Goal: Use online tool/utility: Utilize a website feature to perform a specific function

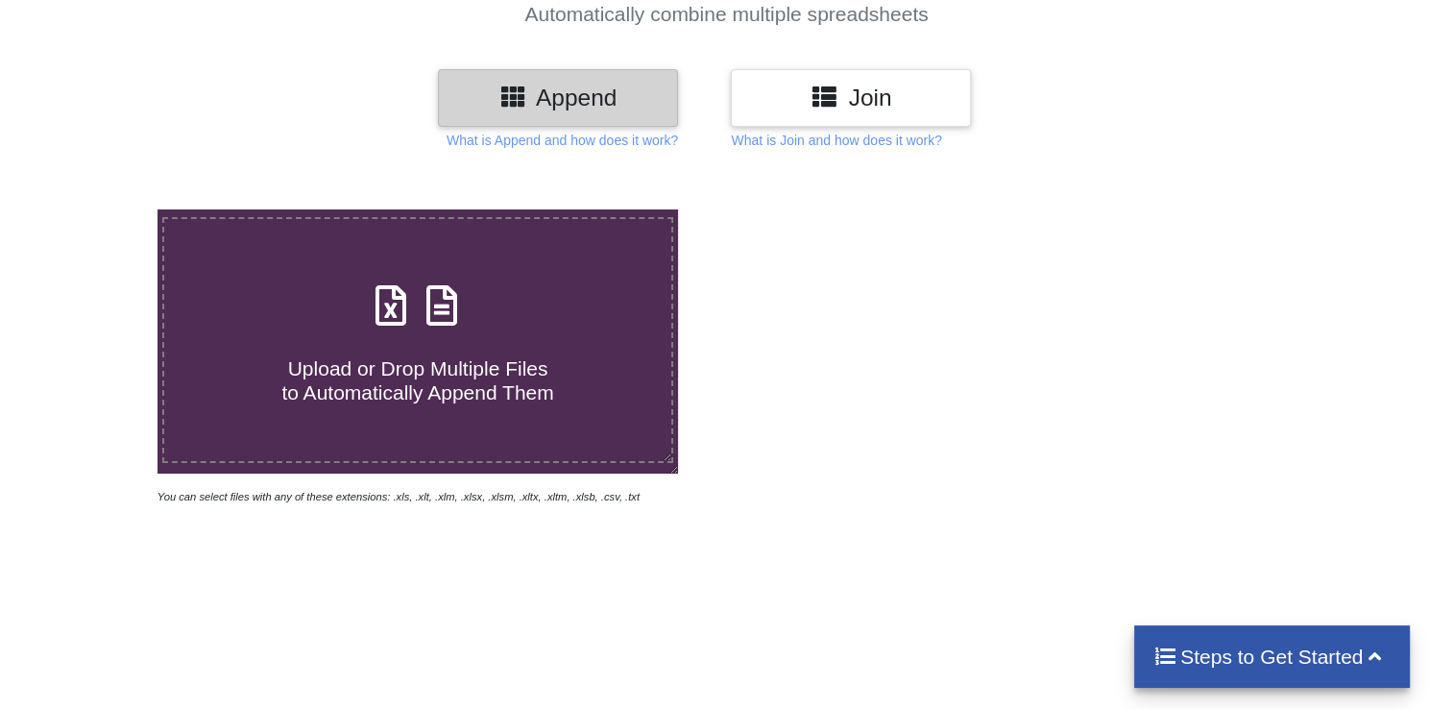
click at [413, 336] on h4 "Upload or Drop Multiple Files to Automatically Append Them" at bounding box center [417, 368] width 507 height 73
click at [100, 209] on input "Upload or Drop Multiple Files to Automatically Append Them" at bounding box center [100, 209] width 0 height 0
type input "C:\fakepath\Bank Statement - AUG-25.xlsx"
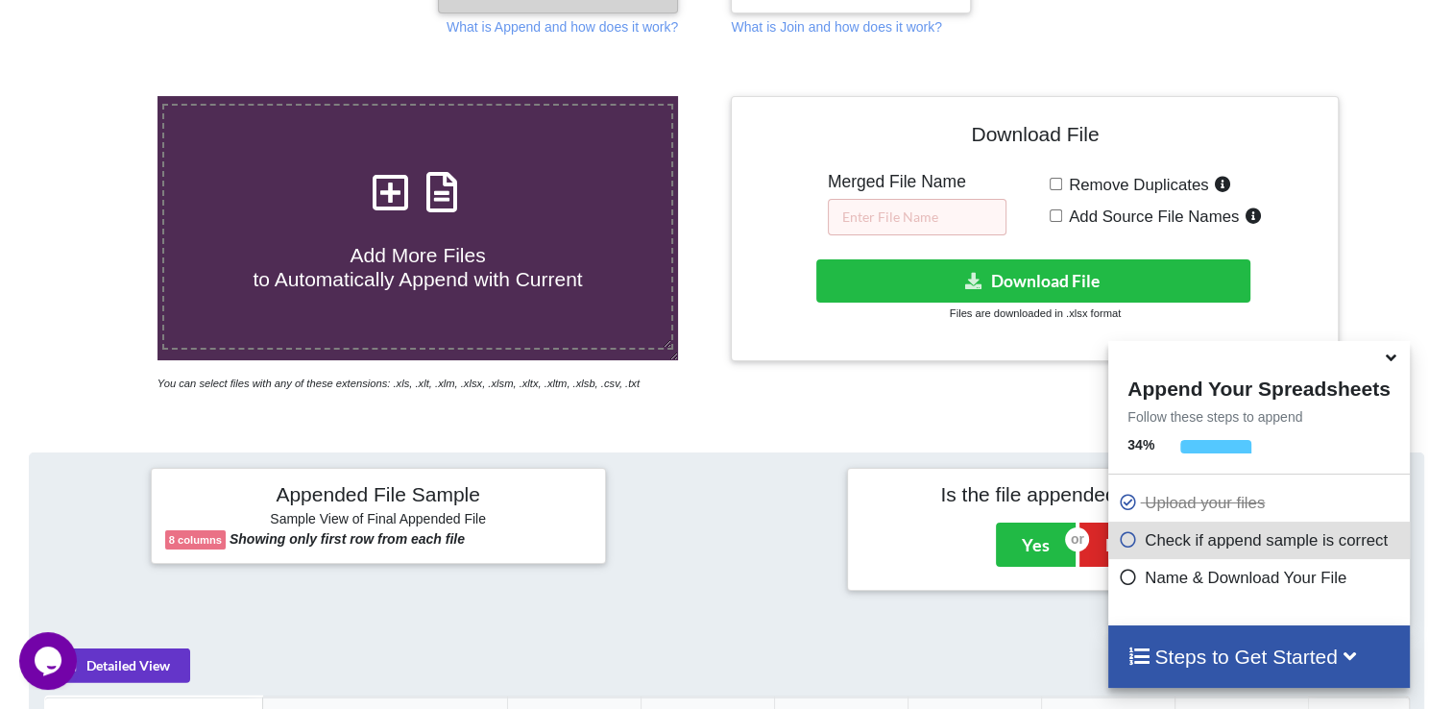
scroll to position [565, 0]
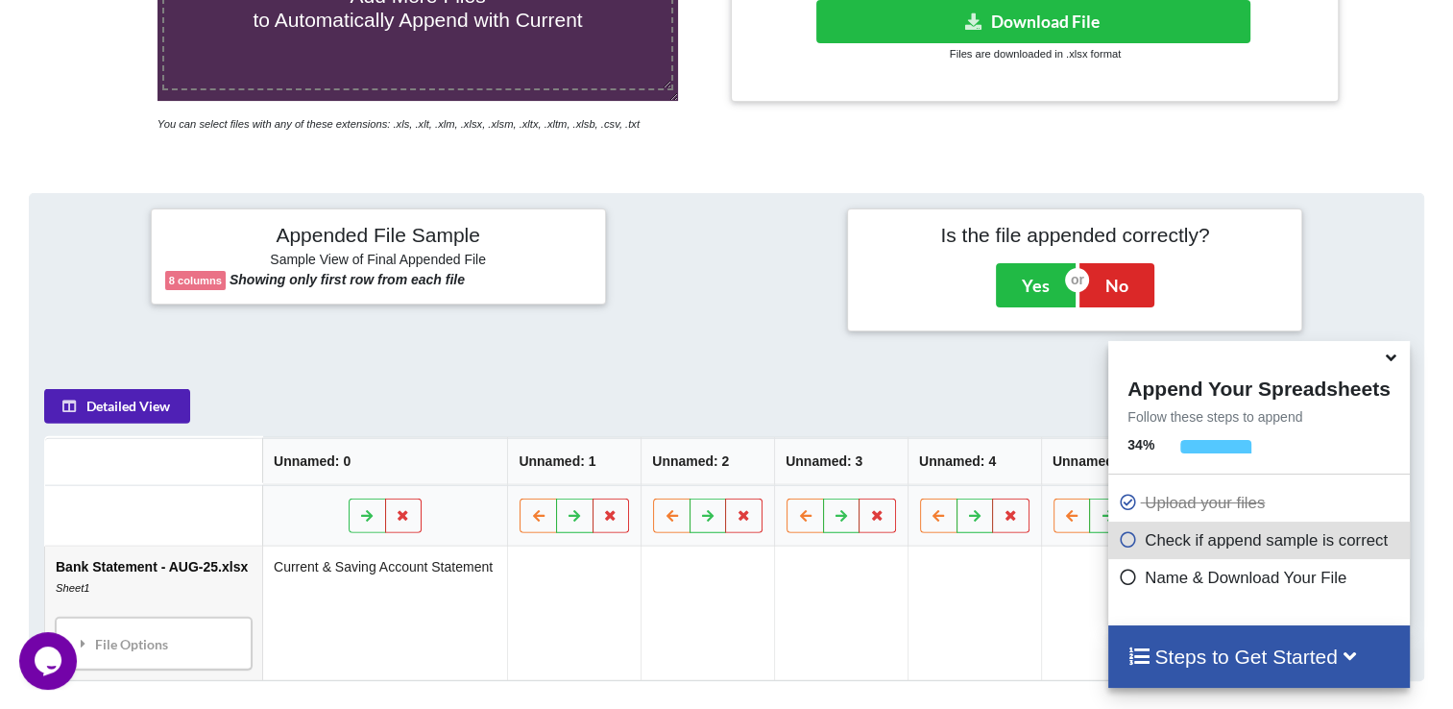
click at [100, 401] on button "Detailed View" at bounding box center [117, 405] width 146 height 35
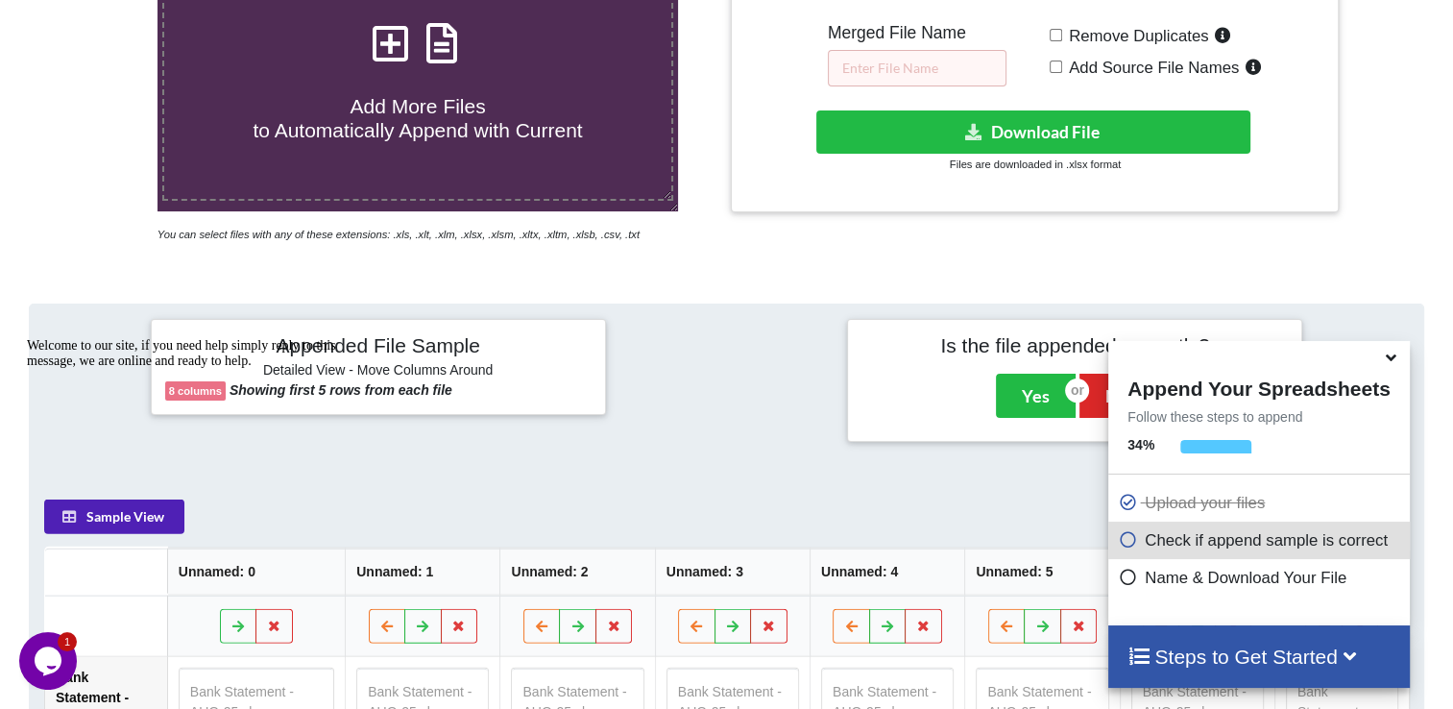
scroll to position [277, 0]
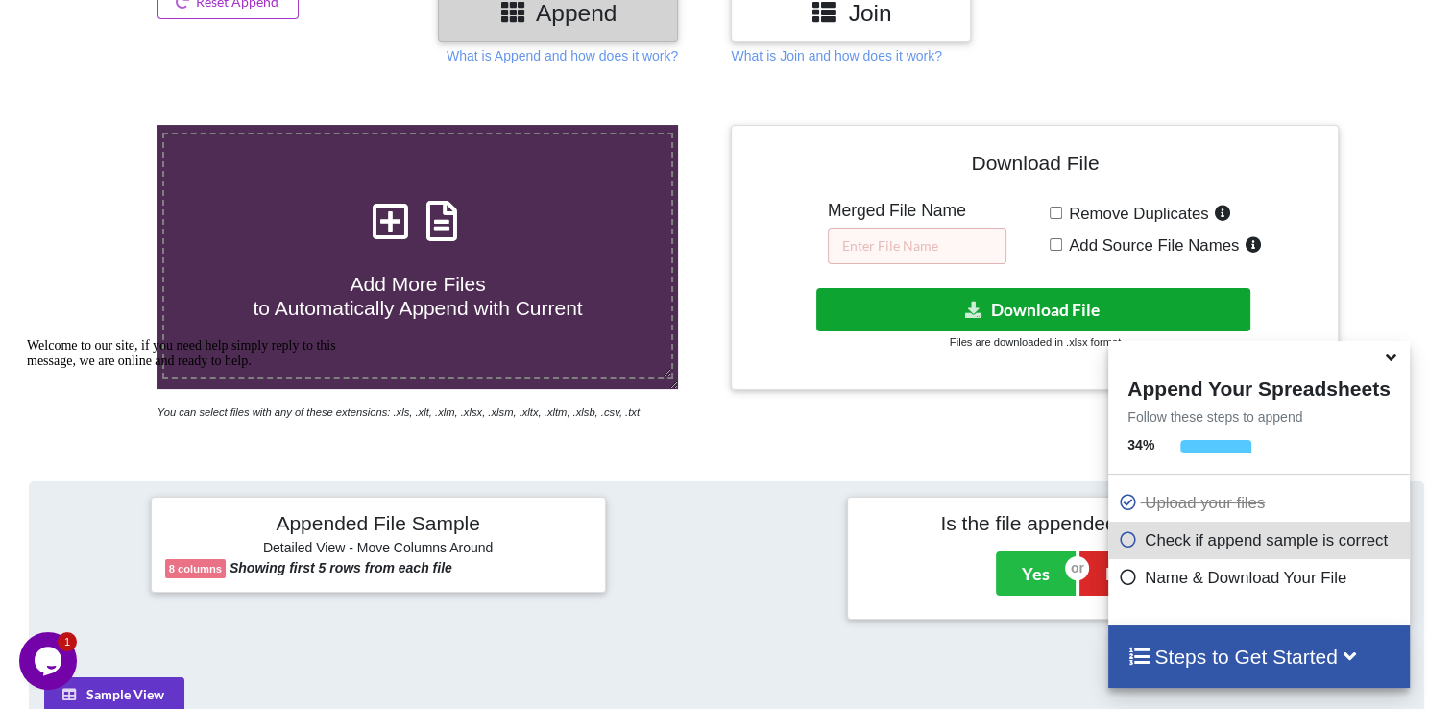
click at [1056, 298] on button "Download File" at bounding box center [1033, 309] width 434 height 43
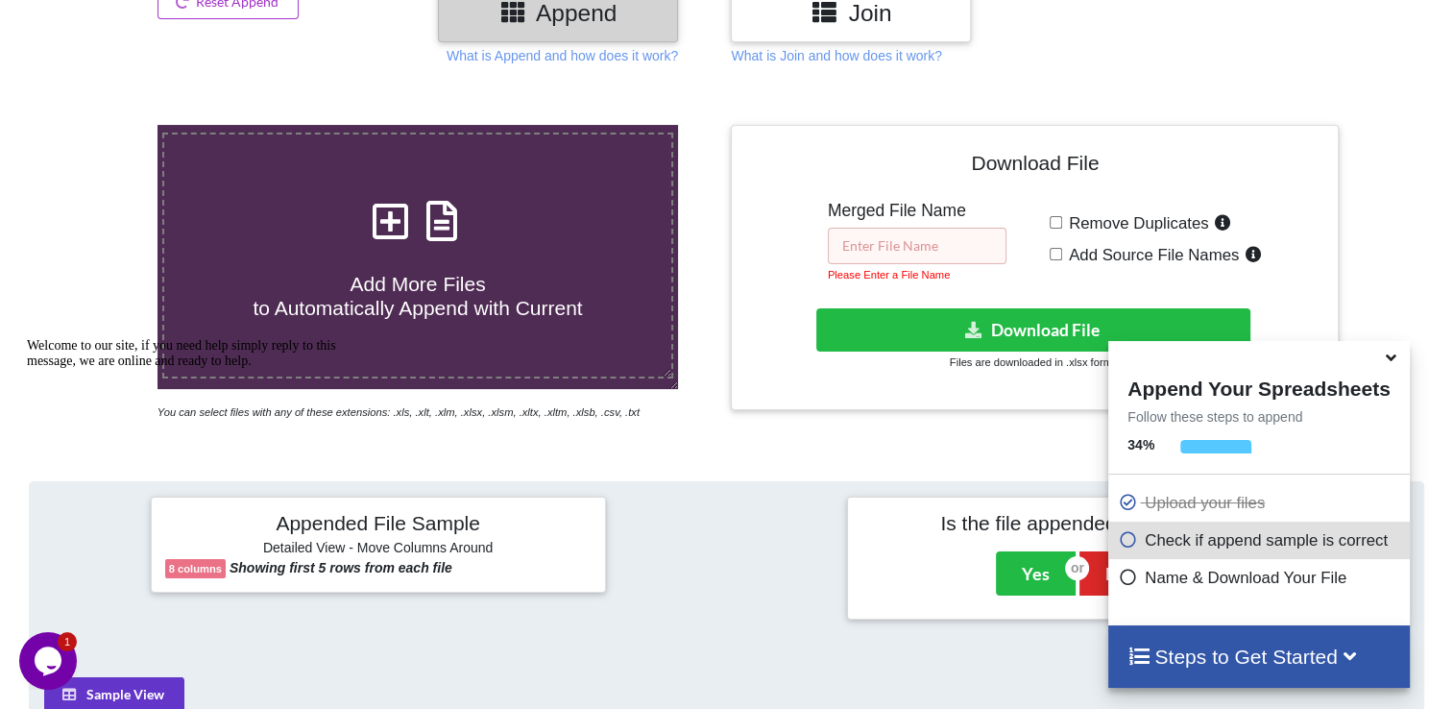
click at [903, 248] on input "text" at bounding box center [917, 246] width 179 height 36
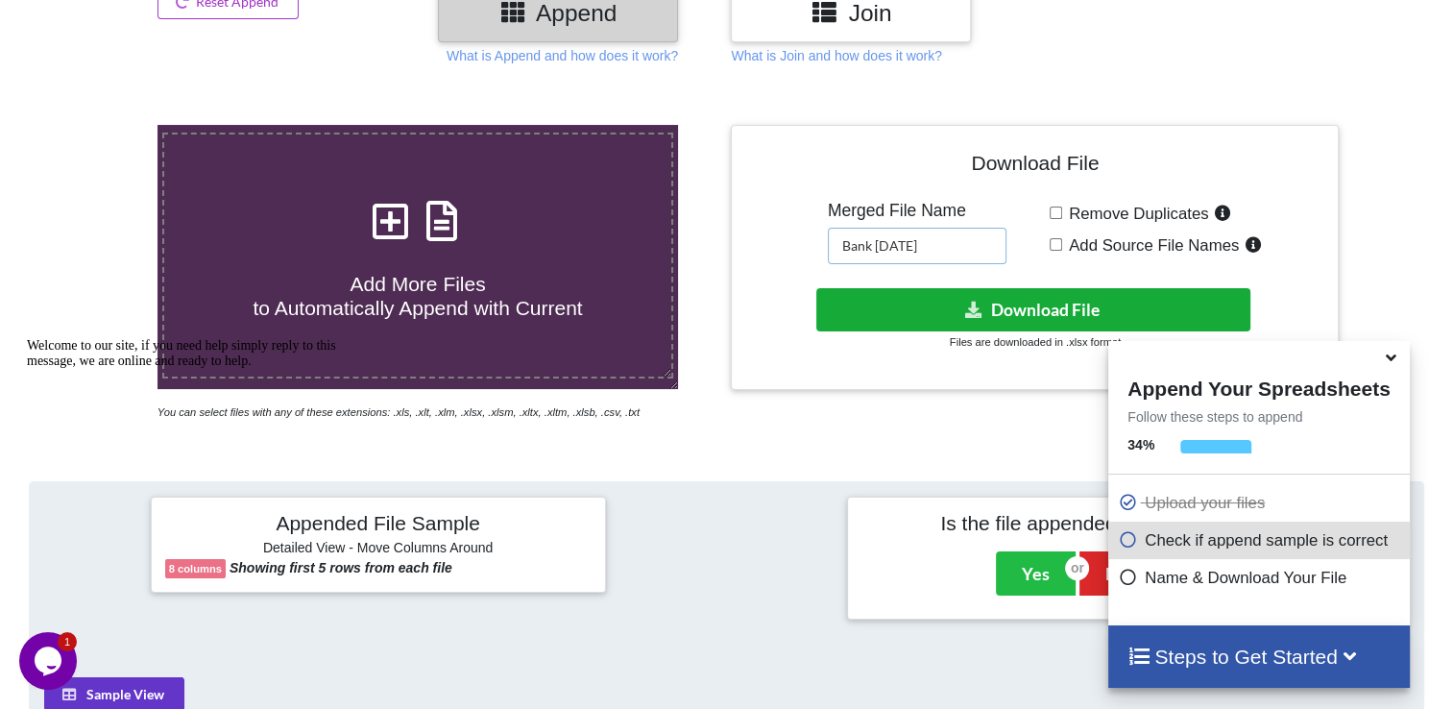
type input "Bank [DATE]"
click at [1005, 306] on button "Download File" at bounding box center [1033, 309] width 434 height 43
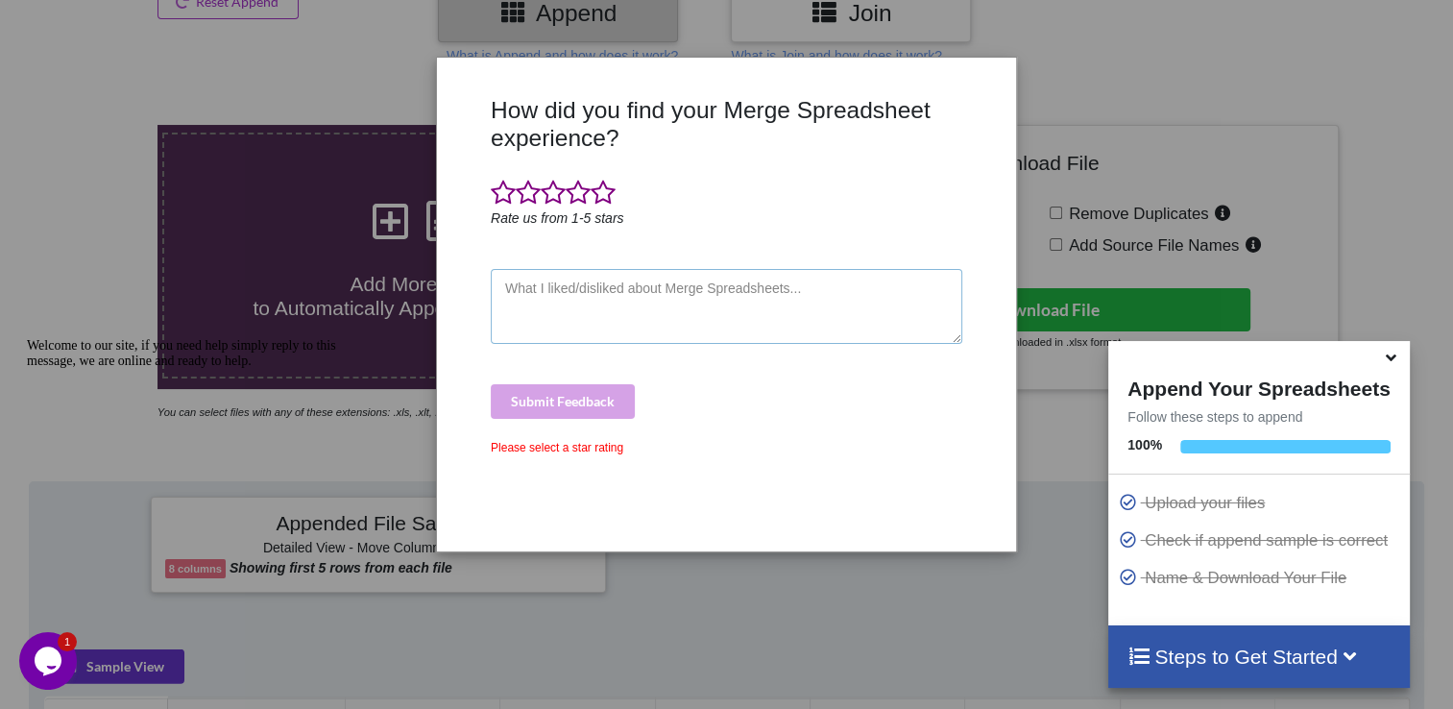
click at [560, 322] on textarea at bounding box center [727, 306] width 472 height 75
click at [599, 203] on span at bounding box center [603, 193] width 25 height 27
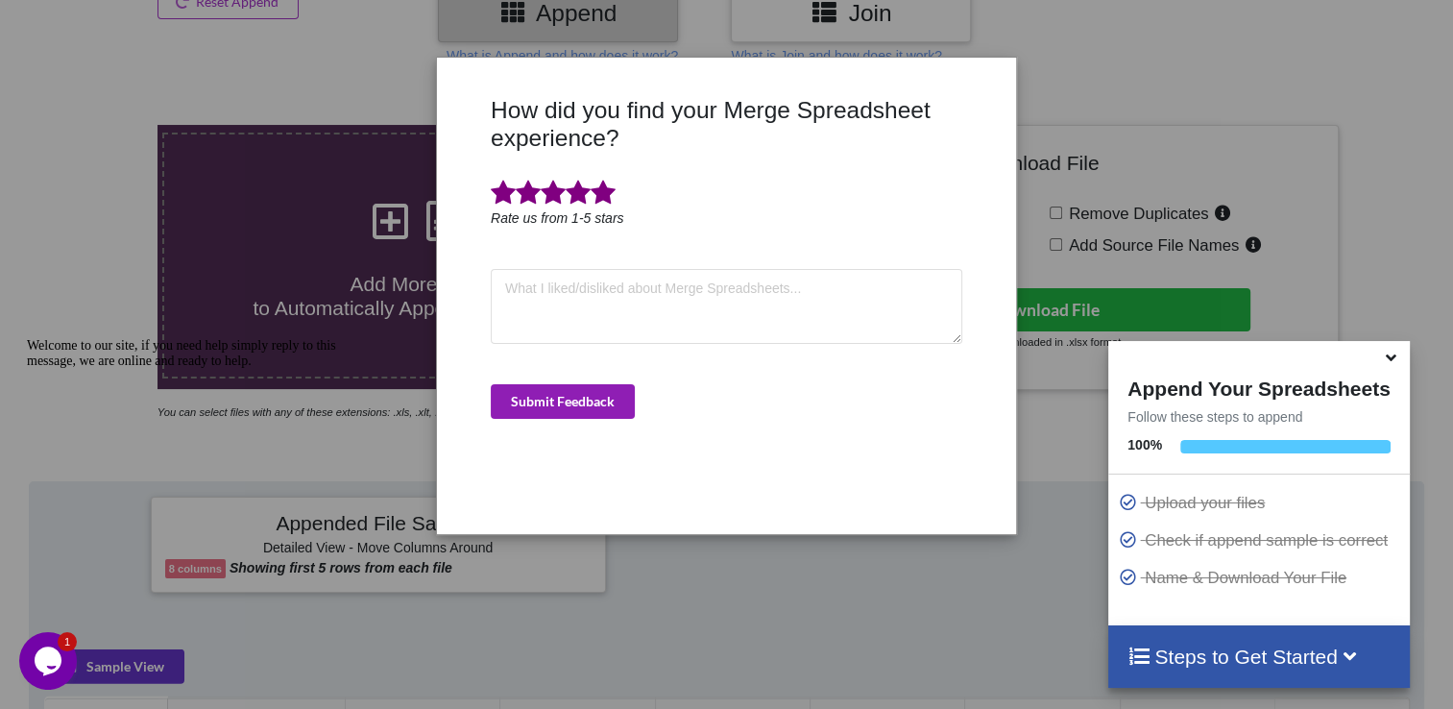
click at [608, 401] on button "Submit Feedback" at bounding box center [563, 401] width 144 height 35
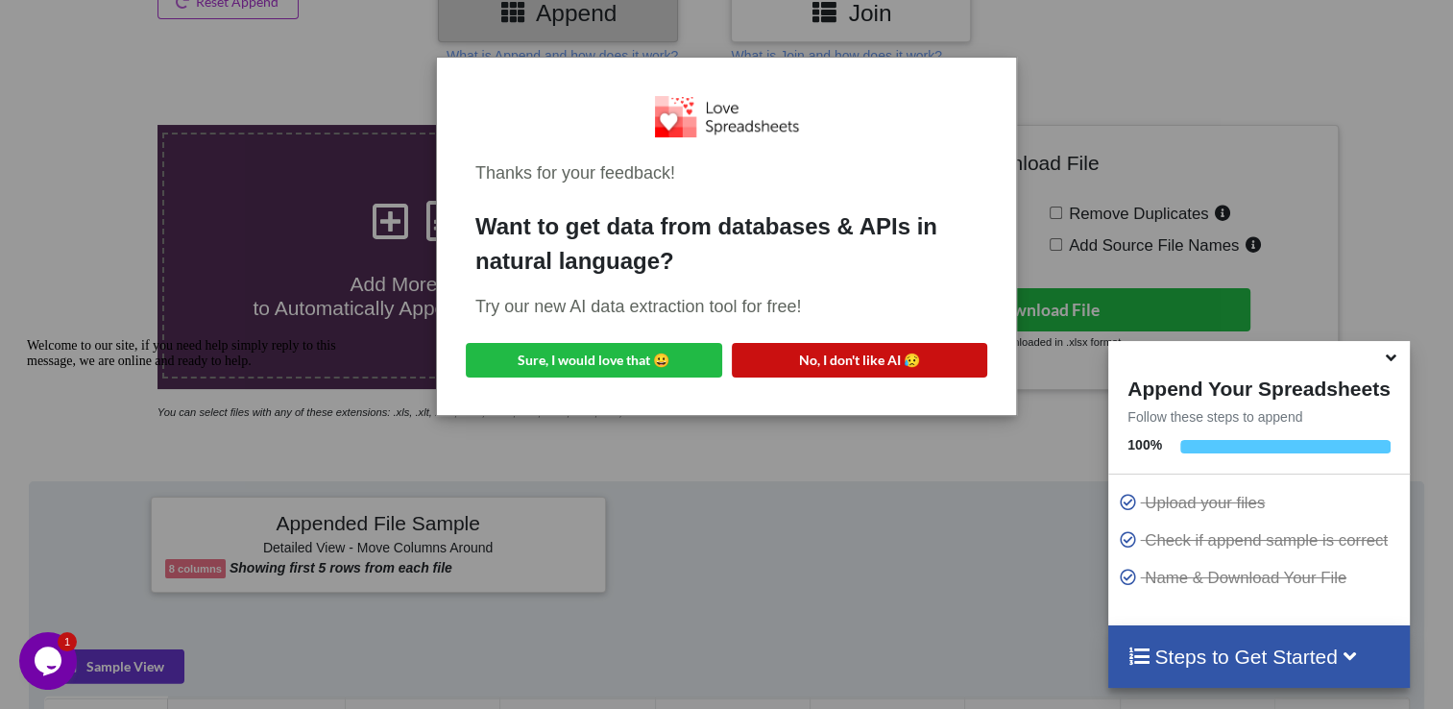
click at [784, 357] on button "No, I don't like AI 😥" at bounding box center [860, 360] width 256 height 35
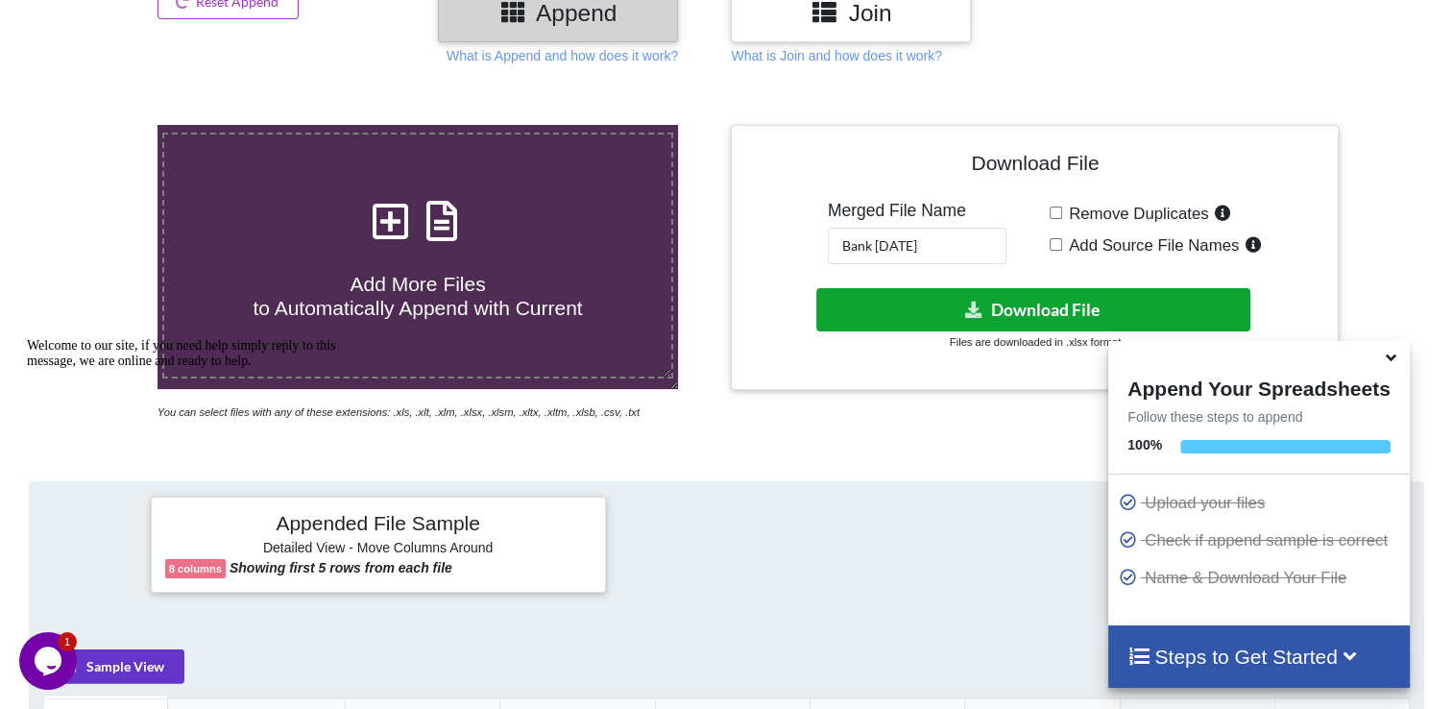
click at [971, 310] on icon at bounding box center [973, 309] width 20 height 14
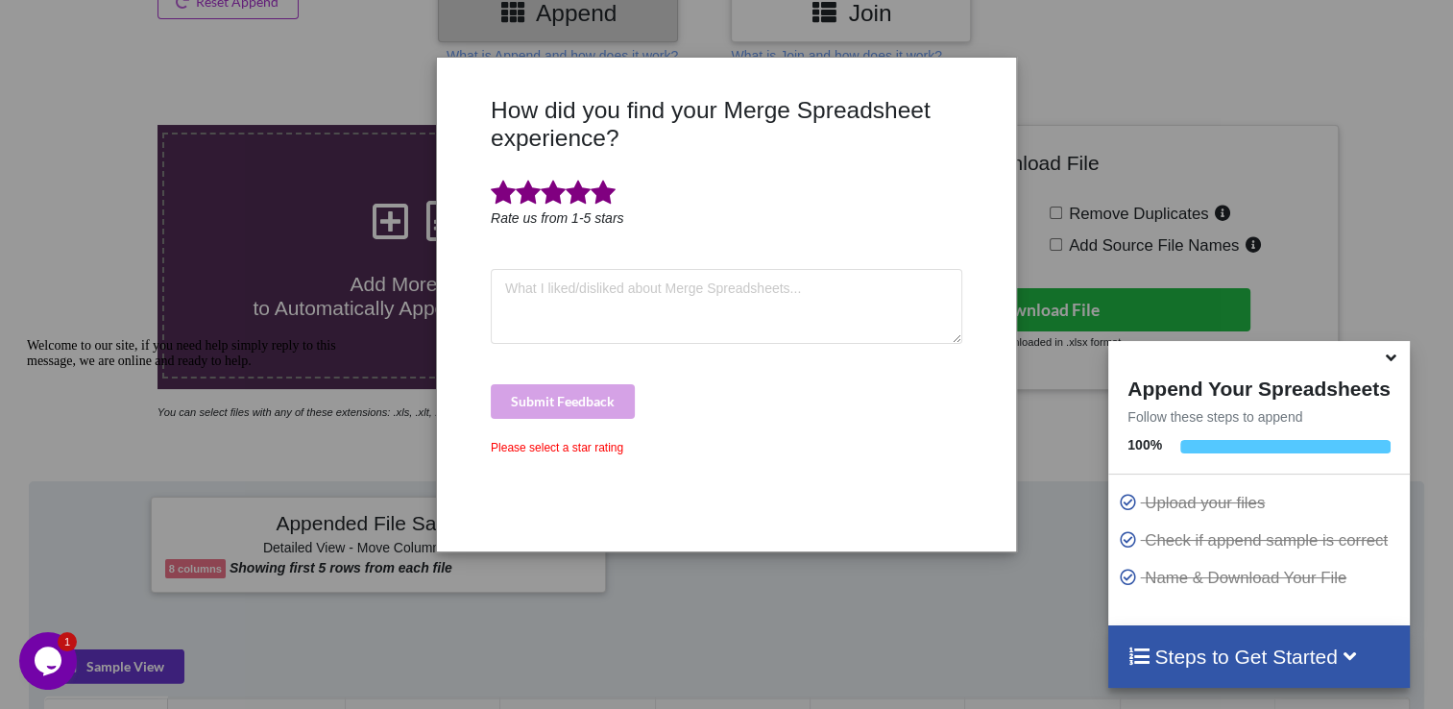
click at [607, 194] on span at bounding box center [603, 193] width 25 height 27
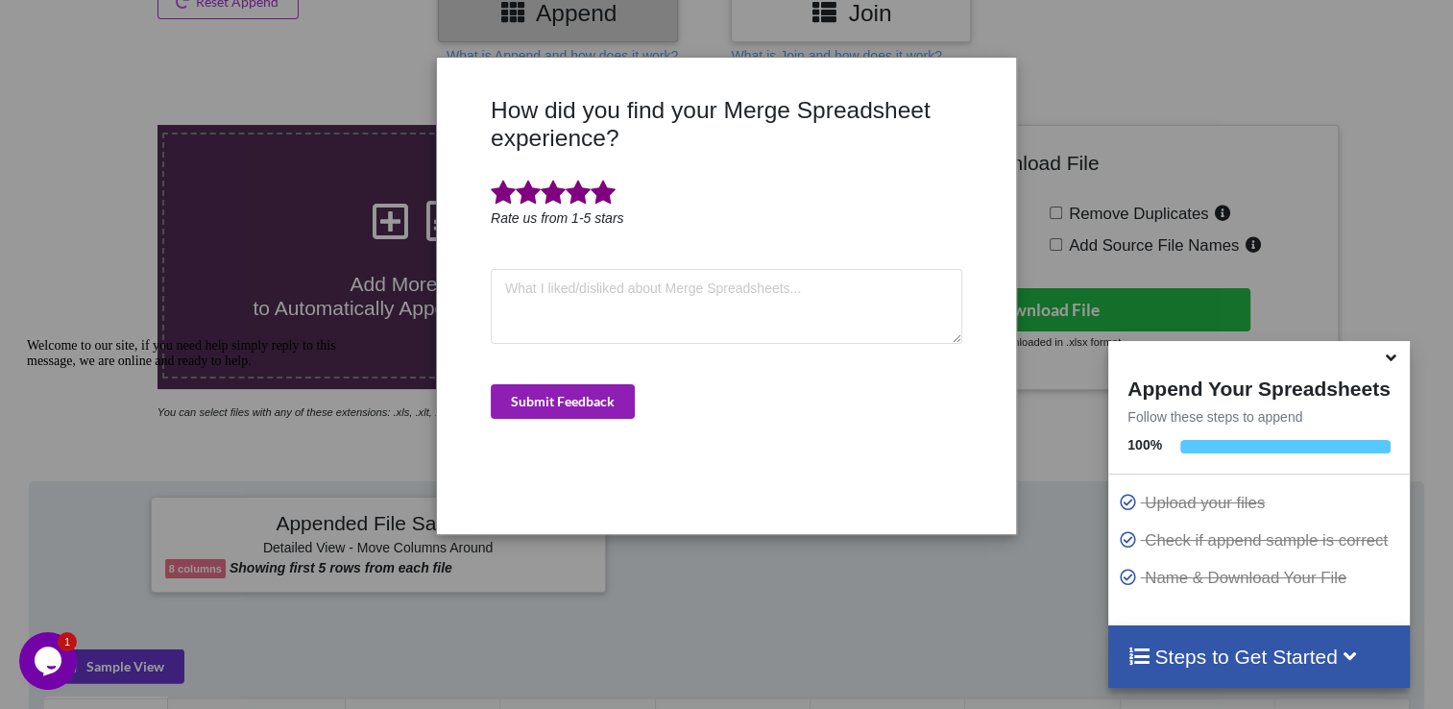
click at [607, 398] on button "Submit Feedback" at bounding box center [563, 401] width 144 height 35
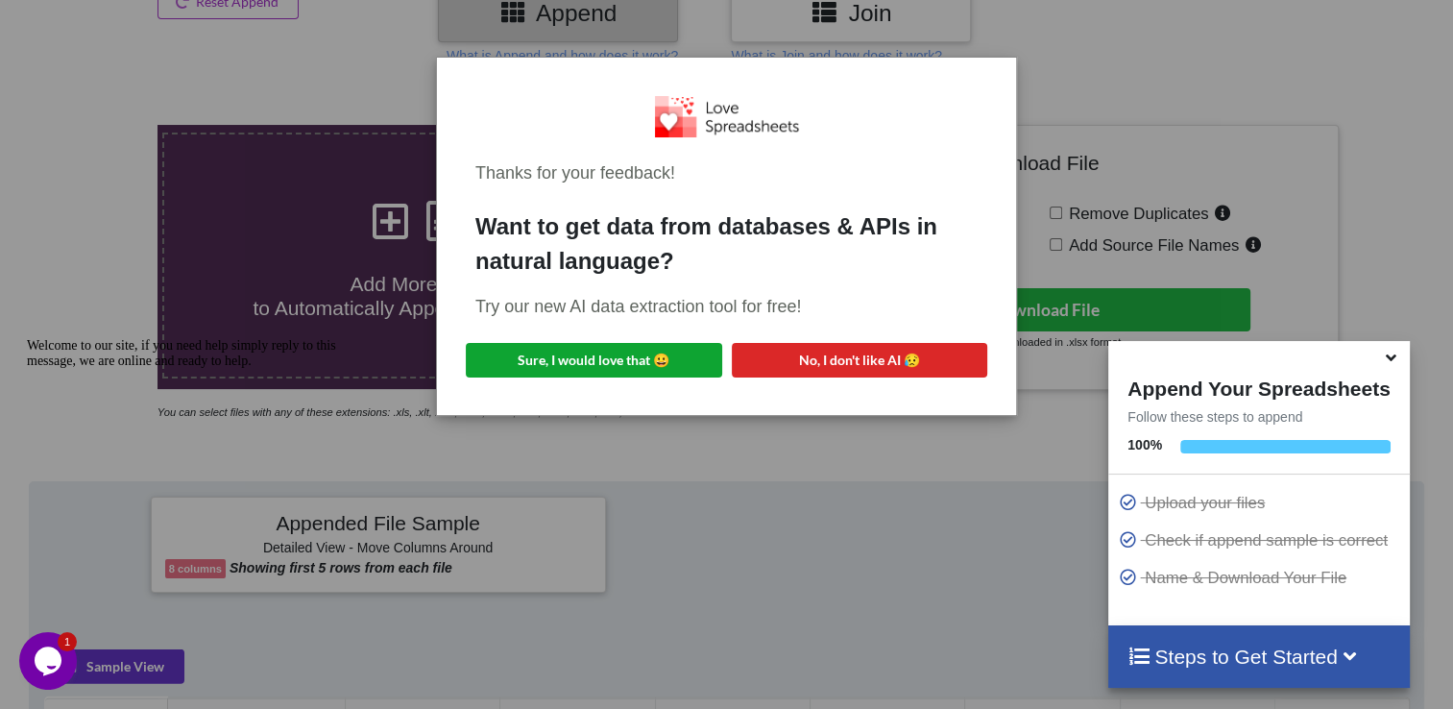
click at [647, 367] on button "Sure, I would love that 😀" at bounding box center [594, 360] width 256 height 35
click at [692, 171] on div "Thanks for your feedback!" at bounding box center [726, 173] width 502 height 26
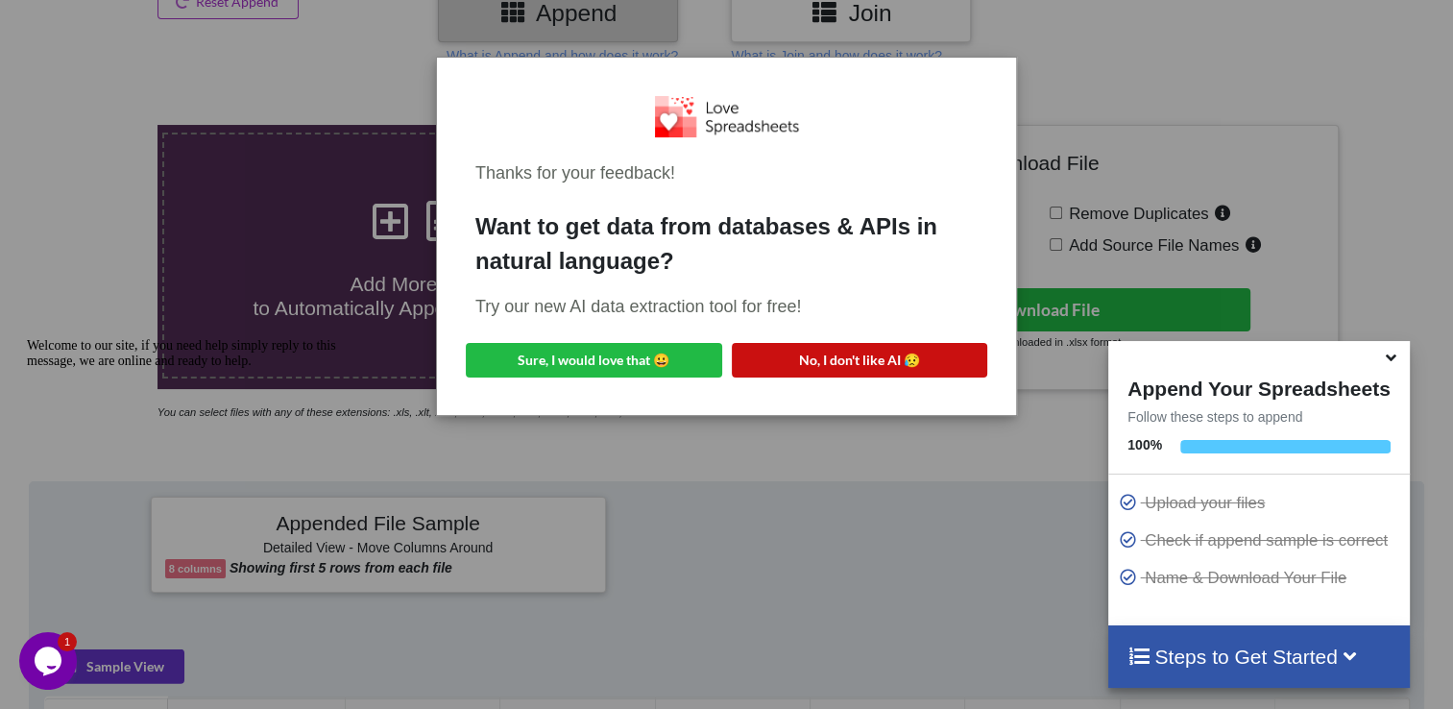
click at [871, 355] on button "No, I don't like AI 😥" at bounding box center [860, 360] width 256 height 35
